Goal: Task Accomplishment & Management: Complete application form

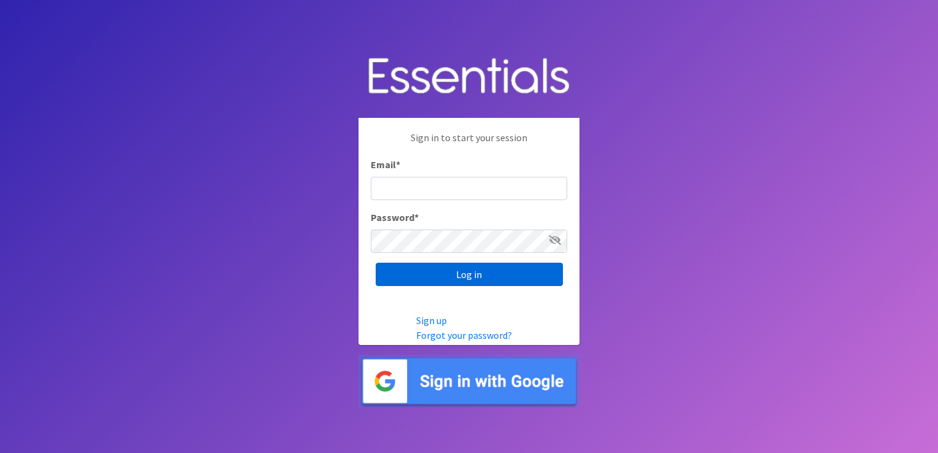
type input "Khardig@prokids.org"
click at [460, 283] on input "Log in" at bounding box center [469, 274] width 187 height 23
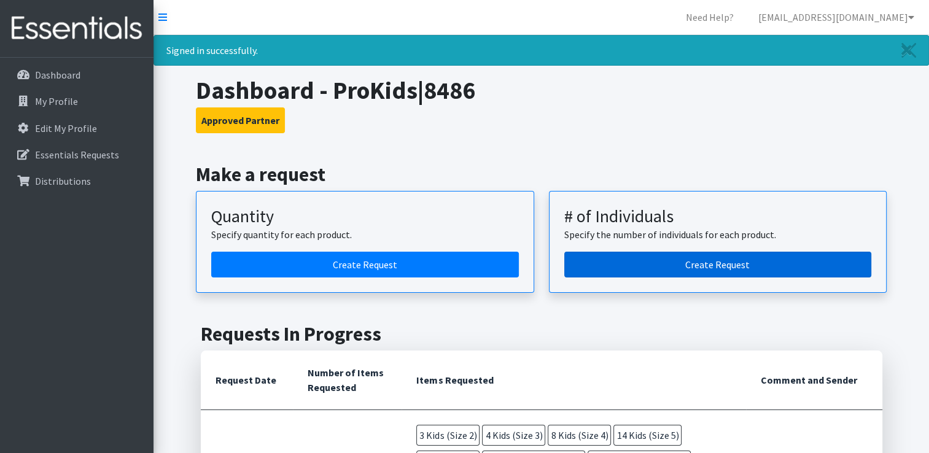
click at [641, 270] on link "Create Request" at bounding box center [718, 265] width 308 height 26
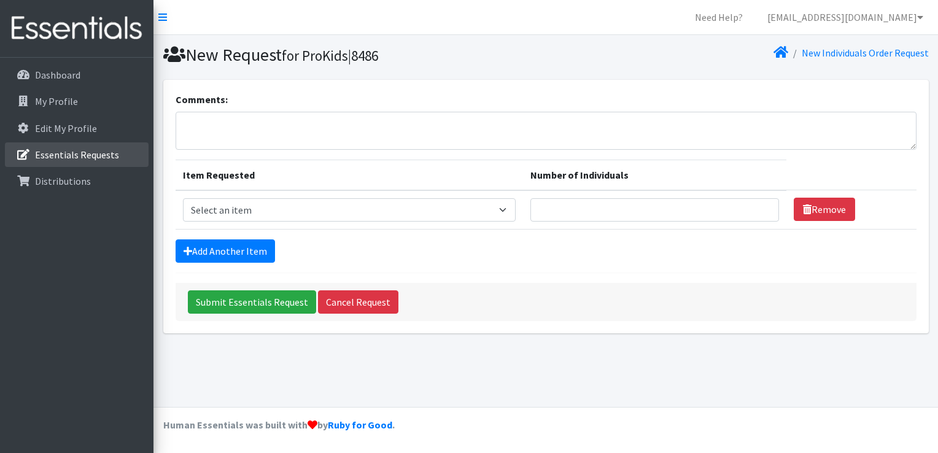
click at [56, 161] on link "Essentials Requests" at bounding box center [77, 154] width 144 height 25
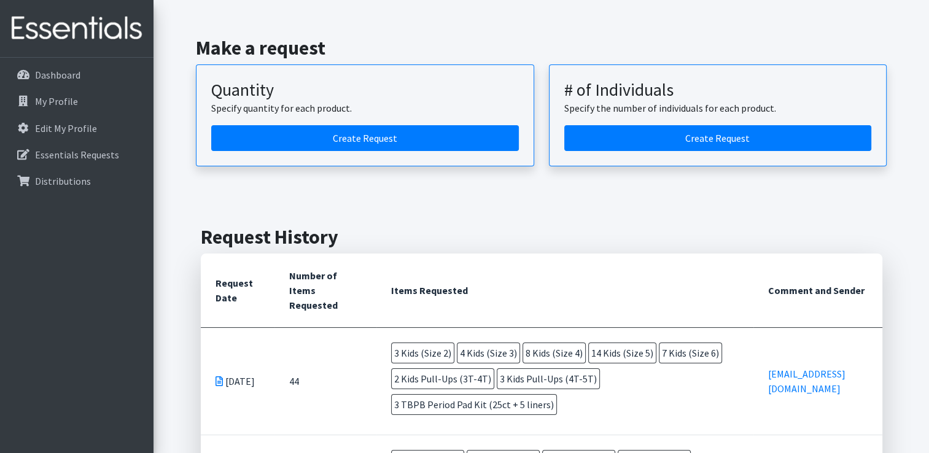
scroll to position [74, 0]
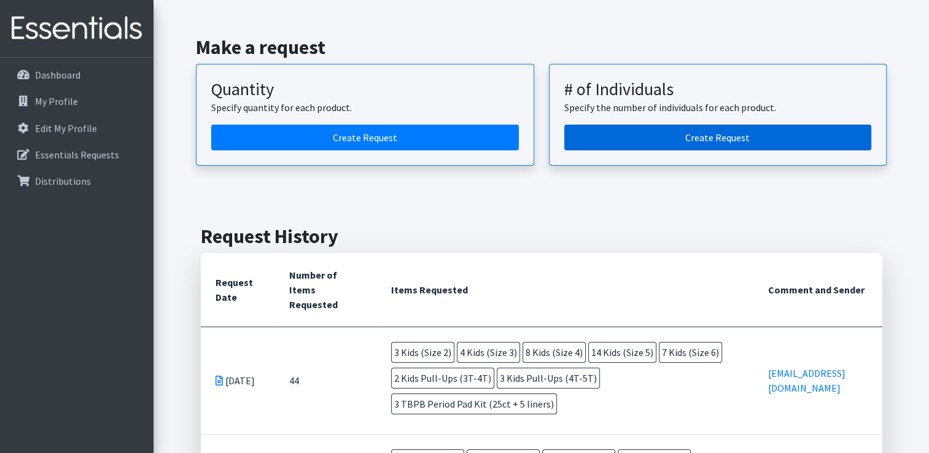
click at [681, 131] on link "Create Request" at bounding box center [718, 138] width 308 height 26
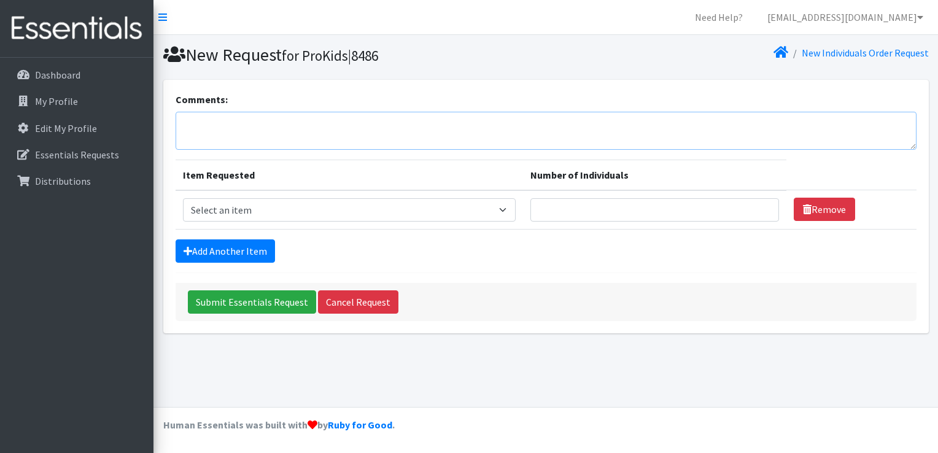
click at [384, 134] on textarea "Comments:" at bounding box center [546, 131] width 741 height 38
type textarea "Please disregard the last order. This was a mistake on my part. Thank you!"
click at [511, 212] on select "Select an item Fly&Dry Potty Kit- 2T/3T Boy Fly&Dry Potty Kit- 2T/3T Girl Kids …" at bounding box center [349, 209] width 333 height 23
select select "1202"
click at [183, 198] on select "Select an item Fly&Dry Potty Kit- 2T/3T Boy Fly&Dry Potty Kit- 2T/3T Girl Kids …" at bounding box center [349, 209] width 333 height 23
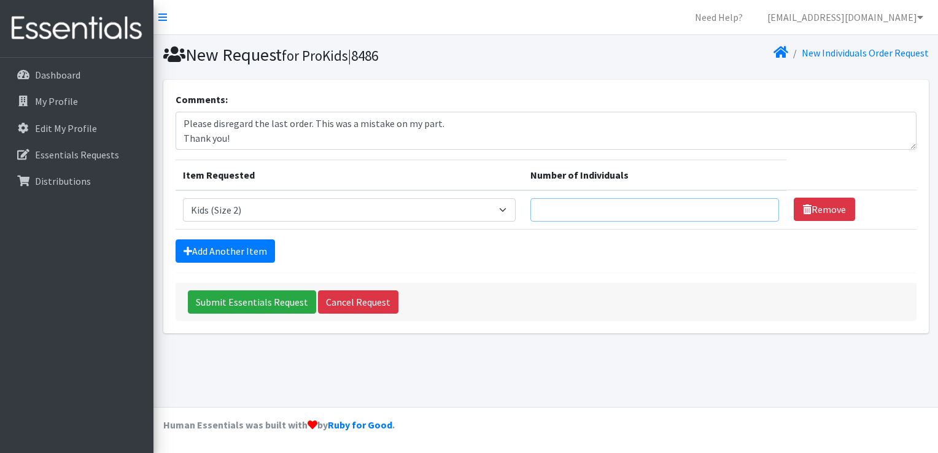
click at [576, 209] on input "Number of Individuals" at bounding box center [654, 209] width 249 height 23
type input "3"
click at [201, 249] on link "Add Another Item" at bounding box center [225, 250] width 99 height 23
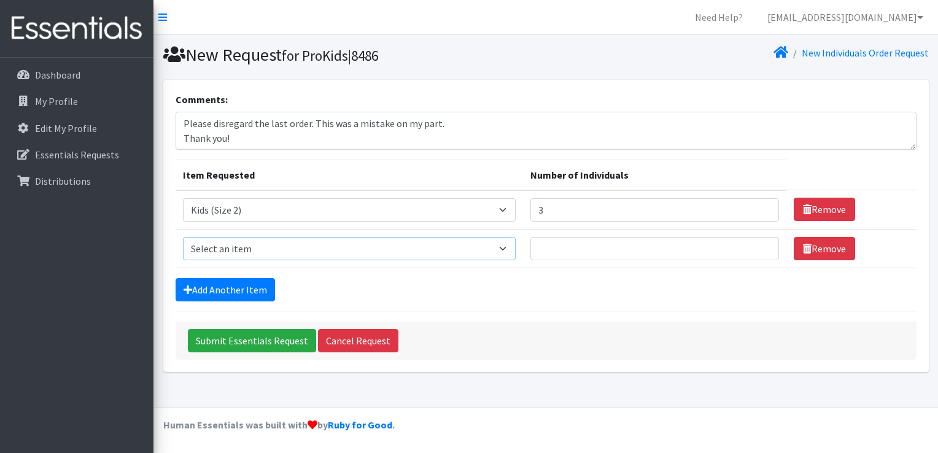
click at [246, 247] on select "Select an item Fly&Dry Potty Kit- 2T/3T Boy Fly&Dry Potty Kit- 2T/3T Girl Kids …" at bounding box center [349, 248] width 333 height 23
select select "1221"
click at [183, 237] on select "Select an item Fly&Dry Potty Kit- 2T/3T Boy Fly&Dry Potty Kit- 2T/3T Girl Kids …" at bounding box center [349, 248] width 333 height 23
click at [620, 247] on input "Number of Individuals" at bounding box center [654, 248] width 249 height 23
type input "4"
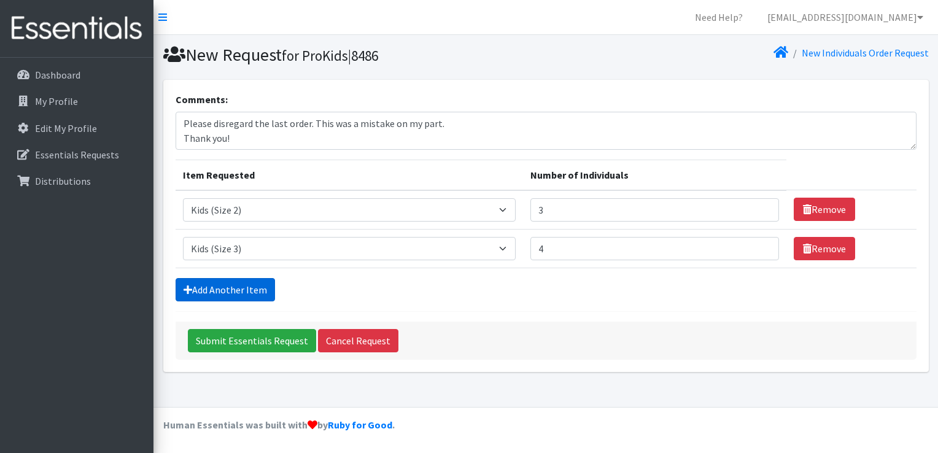
click at [233, 283] on link "Add Another Item" at bounding box center [225, 289] width 99 height 23
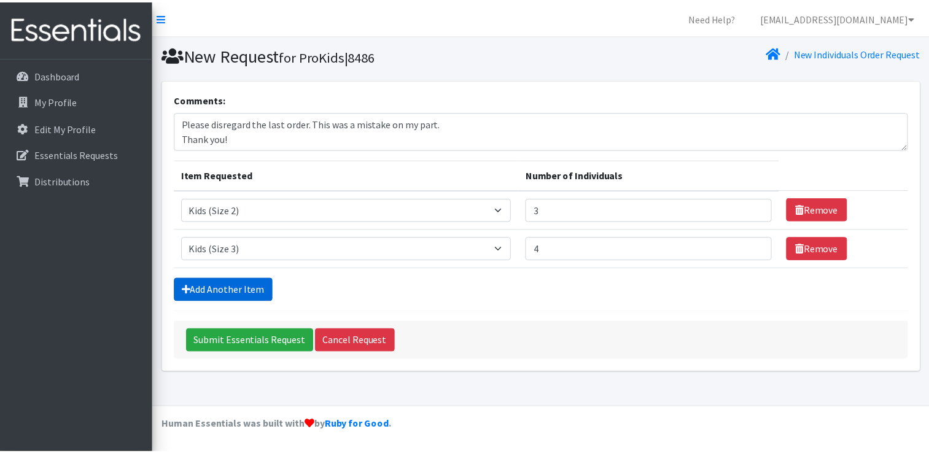
scroll to position [11, 0]
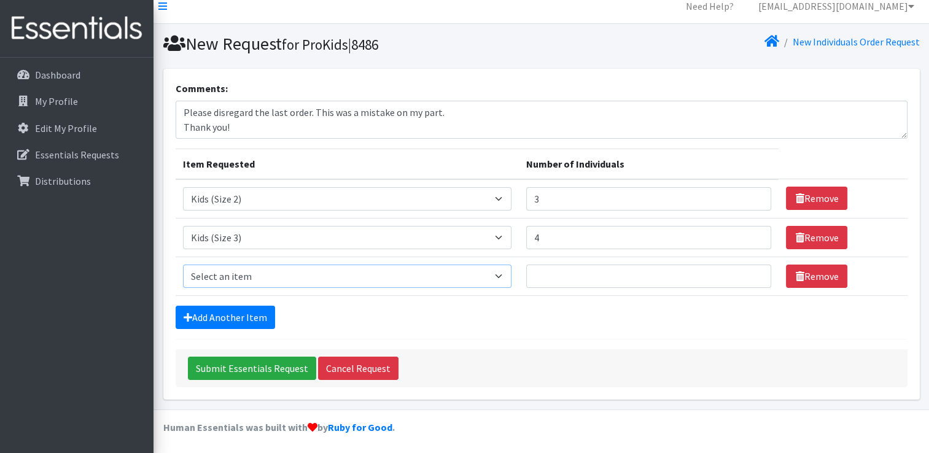
click at [236, 281] on select "Select an item Fly&Dry Potty Kit- 2T/3T Boy Fly&Dry Potty Kit- 2T/3T Girl Kids …" at bounding box center [347, 276] width 329 height 23
select select "1213"
click at [183, 265] on select "Select an item Fly&Dry Potty Kit- 2T/3T Boy Fly&Dry Potty Kit- 2T/3T Girl Kids …" at bounding box center [347, 276] width 329 height 23
click at [604, 276] on input "Number of Individuals" at bounding box center [648, 276] width 245 height 23
type input "8"
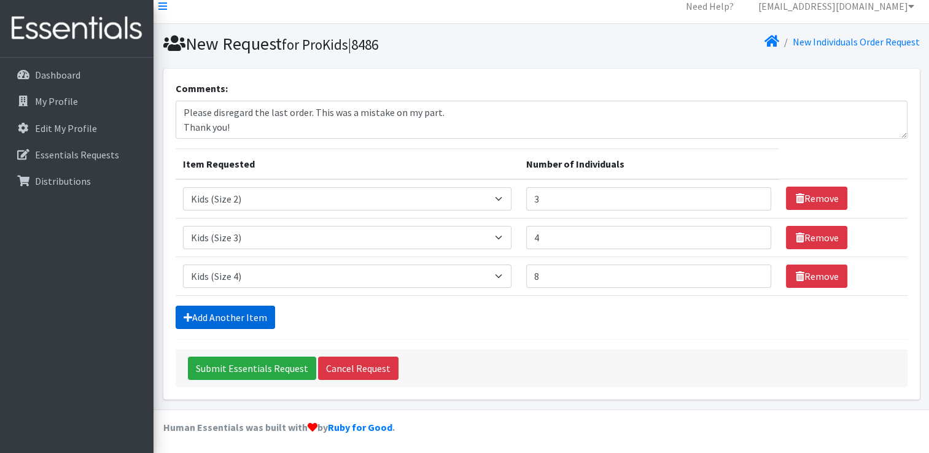
click at [220, 317] on link "Add Another Item" at bounding box center [225, 317] width 99 height 23
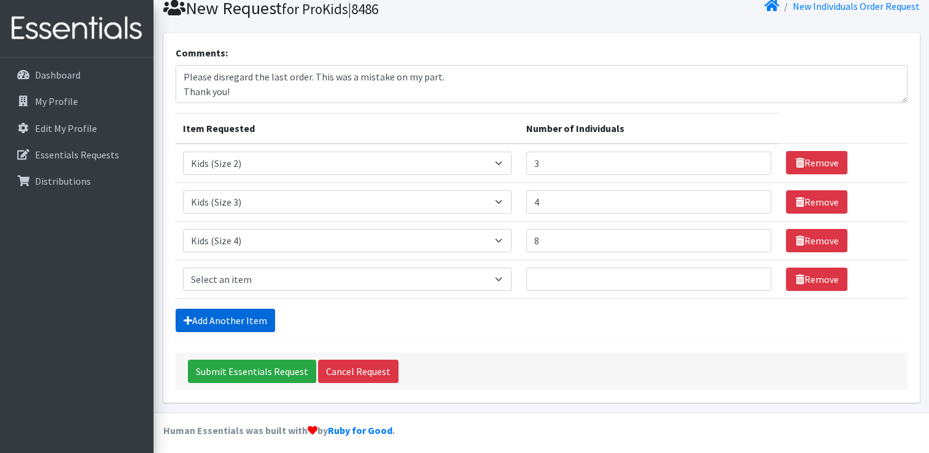
scroll to position [50, 0]
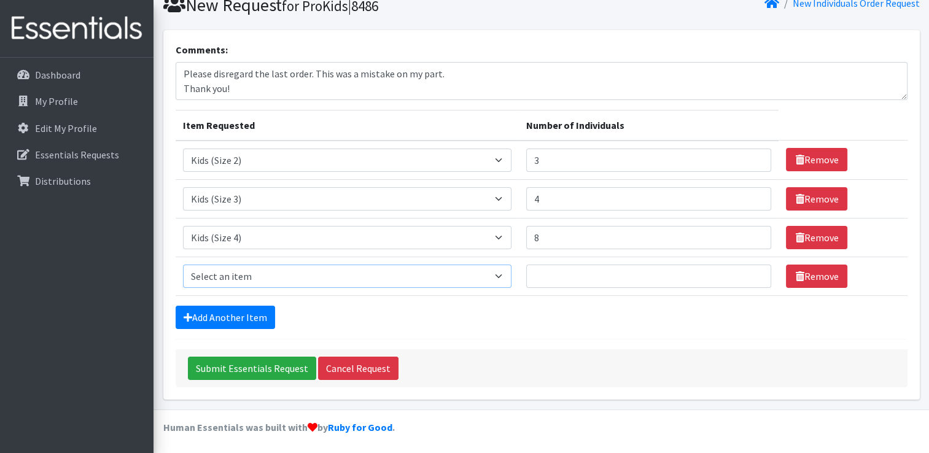
click at [258, 273] on select "Select an item Fly&Dry Potty Kit- 2T/3T Boy Fly&Dry Potty Kit- 2T/3T Girl Kids …" at bounding box center [347, 276] width 329 height 23
select select "1214"
click at [183, 265] on select "Select an item Fly&Dry Potty Kit- 2T/3T Boy Fly&Dry Potty Kit- 2T/3T Girl Kids …" at bounding box center [347, 276] width 329 height 23
click at [569, 270] on input "Number of Individuals" at bounding box center [648, 276] width 245 height 23
type input "14"
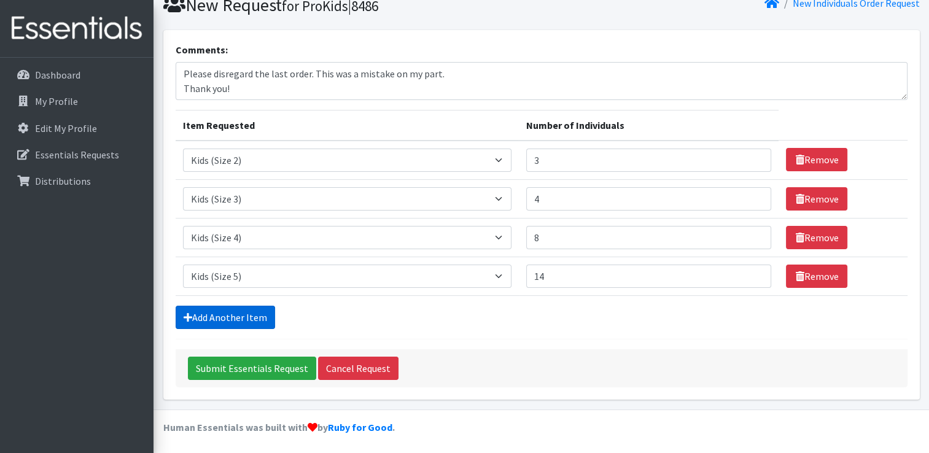
click at [203, 317] on link "Add Another Item" at bounding box center [225, 317] width 99 height 23
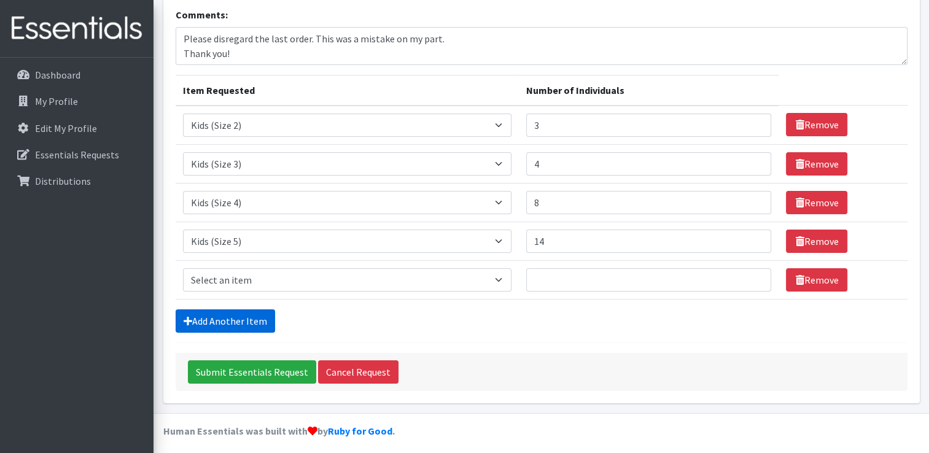
scroll to position [88, 0]
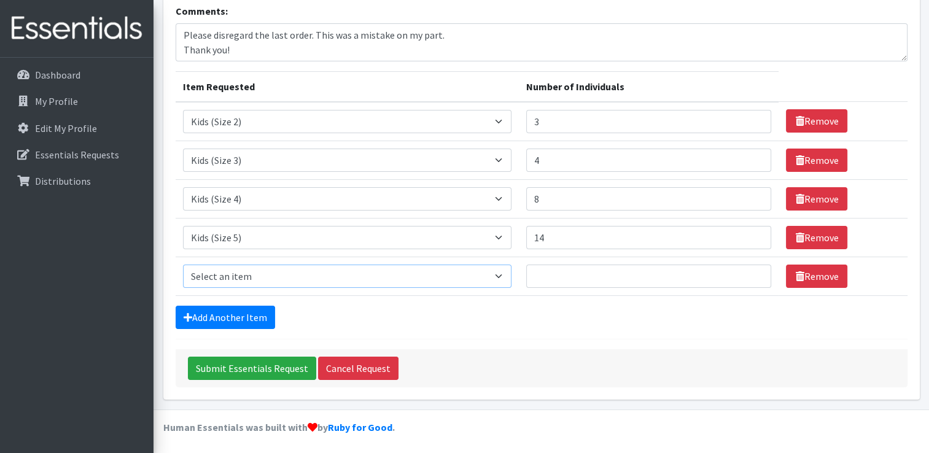
click at [234, 274] on select "Select an item Fly&Dry Potty Kit- 2T/3T Boy Fly&Dry Potty Kit- 2T/3T Girl Kids …" at bounding box center [347, 276] width 329 height 23
select select "1216"
click at [183, 265] on select "Select an item Fly&Dry Potty Kit- 2T/3T Boy Fly&Dry Potty Kit- 2T/3T Girl Kids …" at bounding box center [347, 276] width 329 height 23
click at [557, 265] on input "Number of Individuals" at bounding box center [648, 276] width 245 height 23
type input "7"
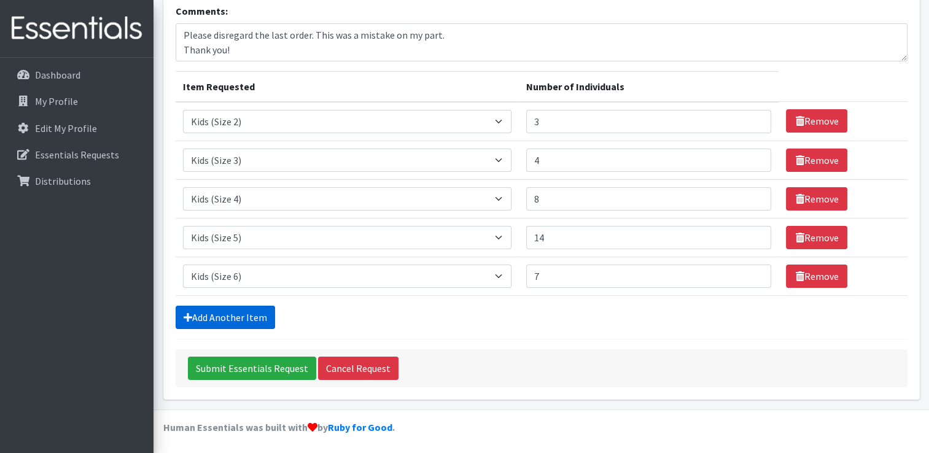
click at [236, 319] on link "Add Another Item" at bounding box center [225, 317] width 99 height 23
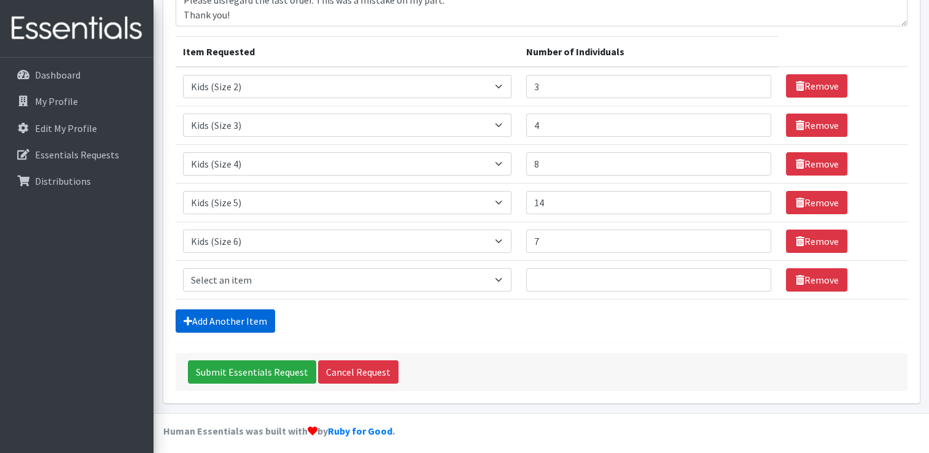
scroll to position [127, 0]
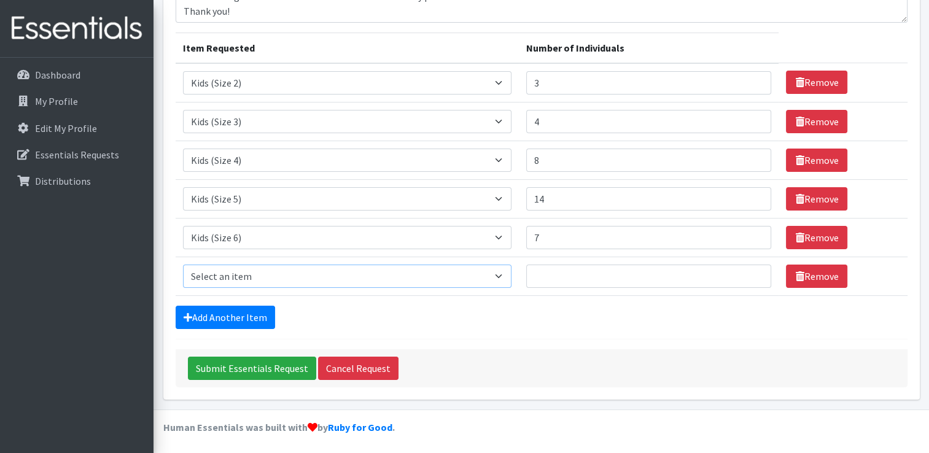
click at [264, 279] on select "Select an item Fly&Dry Potty Kit- 2T/3T Boy Fly&Dry Potty Kit- 2T/3T Girl Kids …" at bounding box center [347, 276] width 329 height 23
select select "1413"
click at [183, 265] on select "Select an item Fly&Dry Potty Kit- 2T/3T Boy Fly&Dry Potty Kit- 2T/3T Girl Kids …" at bounding box center [347, 276] width 329 height 23
click at [671, 276] on input "Number of Individuals" at bounding box center [648, 276] width 245 height 23
drag, startPoint x: 671, startPoint y: 276, endPoint x: 344, endPoint y: 312, distance: 328.6
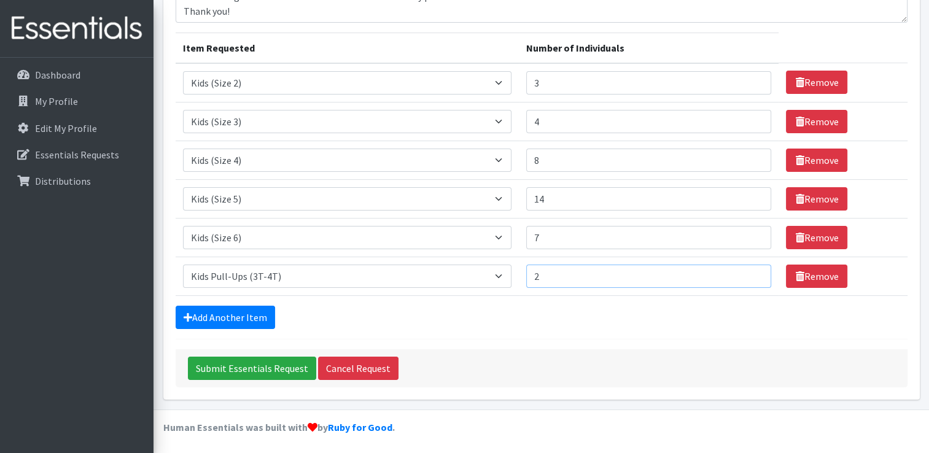
click at [344, 312] on form "Comments: Please disregard the last order. This was a mistake on my part. Thank…" at bounding box center [542, 176] width 732 height 422
type input "2"
click at [232, 314] on link "Add Another Item" at bounding box center [225, 317] width 99 height 23
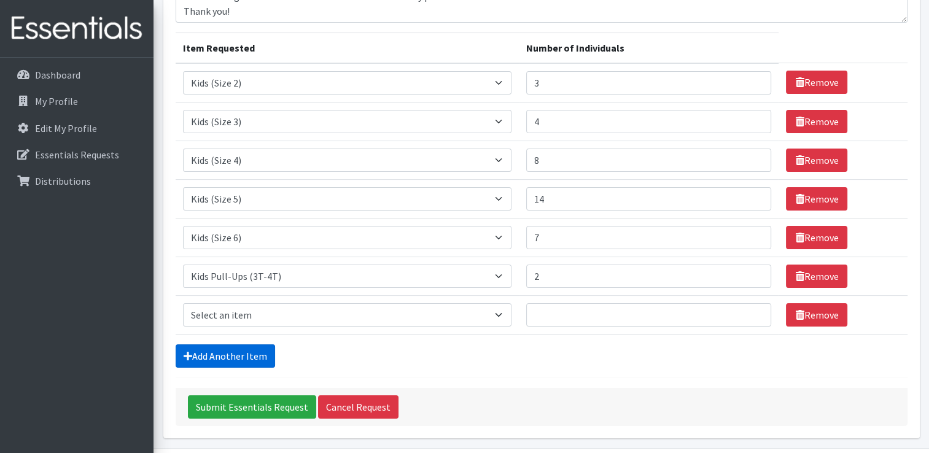
scroll to position [165, 0]
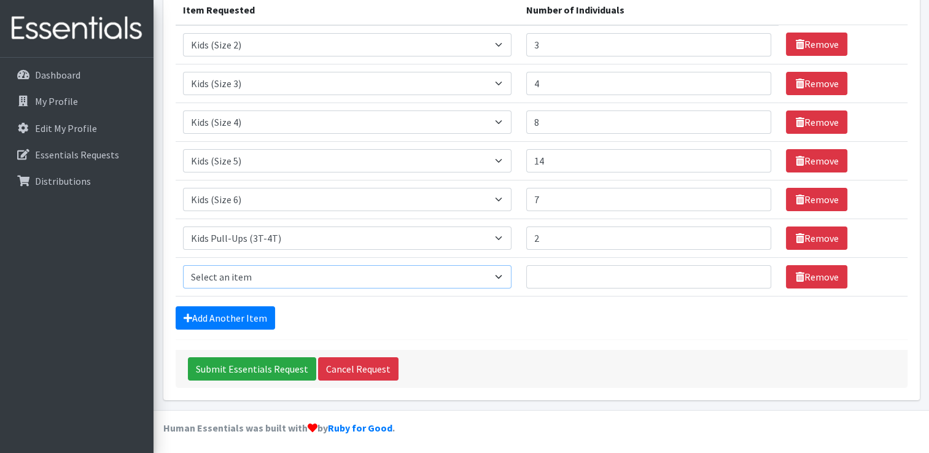
click at [260, 271] on select "Select an item Fly&Dry Potty Kit- 2T/3T Boy Fly&Dry Potty Kit- 2T/3T Girl Kids …" at bounding box center [347, 276] width 329 height 23
select select "1412"
click at [183, 265] on select "Select an item Fly&Dry Potty Kit- 2T/3T Boy Fly&Dry Potty Kit- 2T/3T Girl Kids …" at bounding box center [347, 276] width 329 height 23
click at [560, 271] on input "Number of Individuals" at bounding box center [648, 276] width 245 height 23
type input "3"
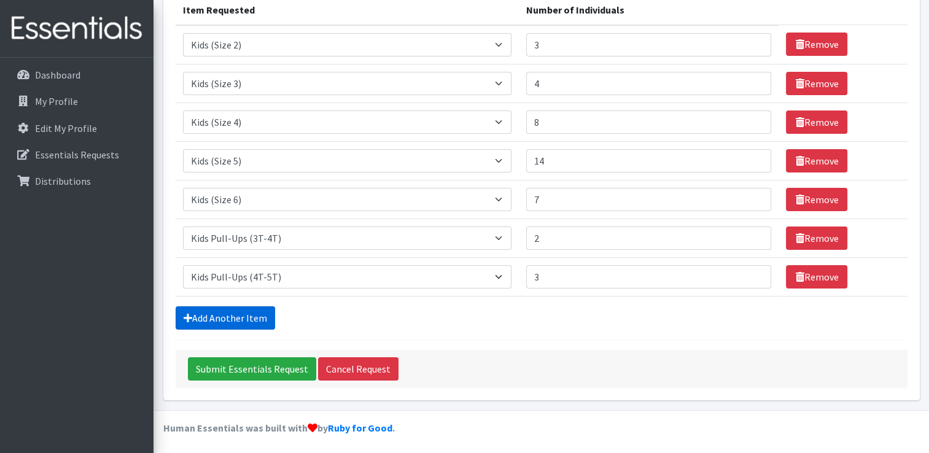
click at [238, 311] on link "Add Another Item" at bounding box center [225, 317] width 99 height 23
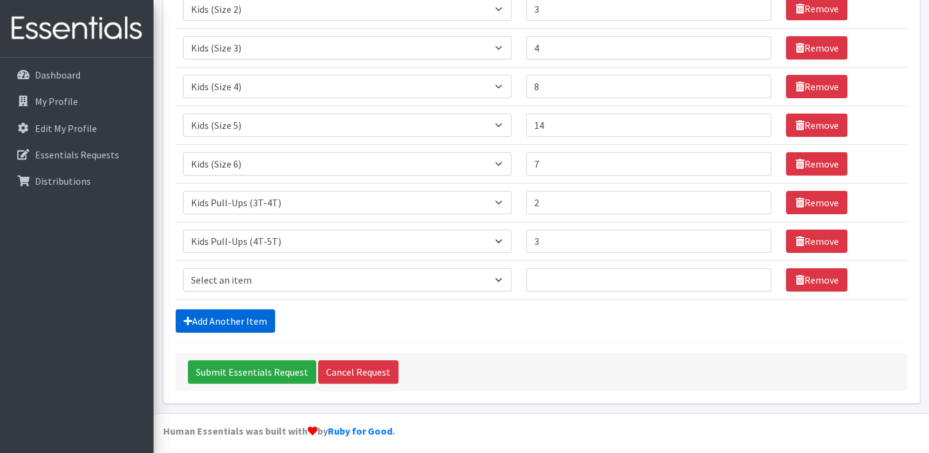
scroll to position [204, 0]
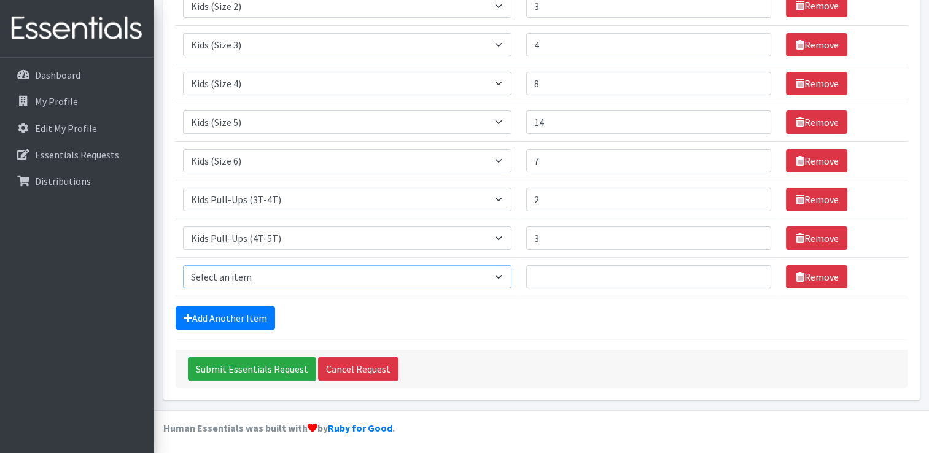
click at [256, 279] on select "Select an item Fly&Dry Potty Kit- 2T/3T Boy Fly&Dry Potty Kit- 2T/3T Girl Kids …" at bounding box center [347, 276] width 329 height 23
select select "15347"
click at [183, 265] on select "Select an item Fly&Dry Potty Kit- 2T/3T Boy Fly&Dry Potty Kit- 2T/3T Girl Kids …" at bounding box center [347, 276] width 329 height 23
click at [569, 278] on input "Number of Individuals" at bounding box center [648, 276] width 245 height 23
type input "3"
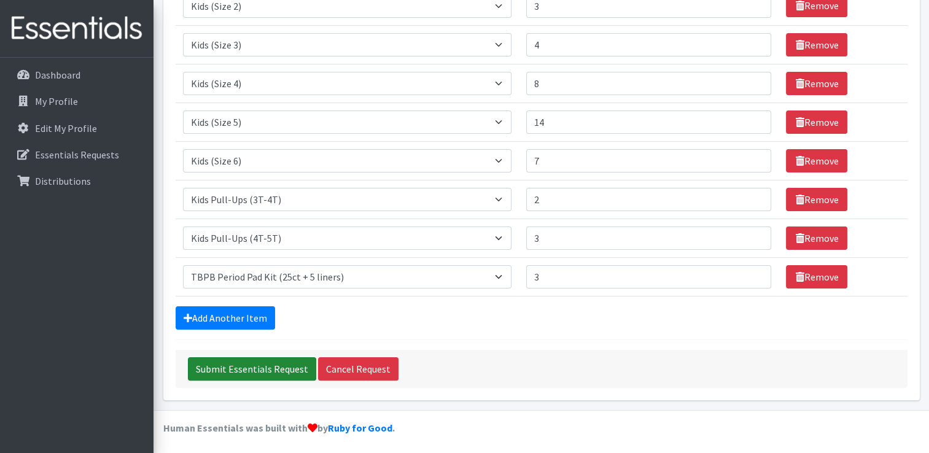
click at [248, 370] on input "Submit Essentials Request" at bounding box center [252, 368] width 128 height 23
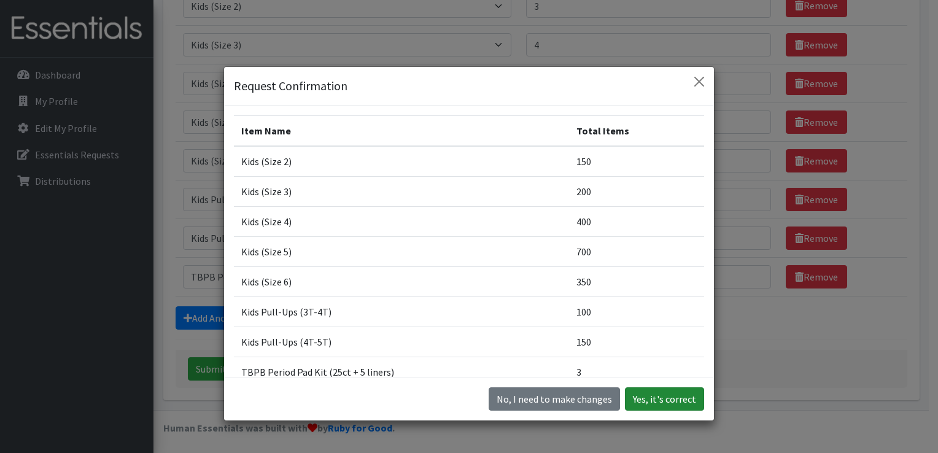
click at [646, 403] on button "Yes, it's correct" at bounding box center [664, 398] width 79 height 23
